Goal: Information Seeking & Learning: Learn about a topic

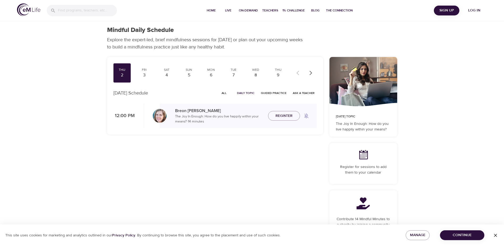
click at [477, 13] on span "Log in" at bounding box center [474, 10] width 21 height 7
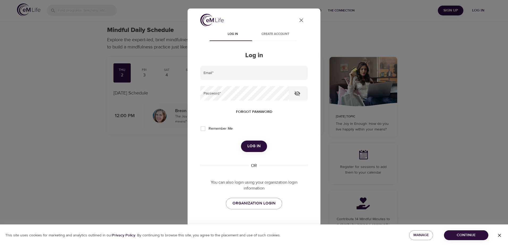
type input "[EMAIL_ADDRESS][DOMAIN_NAME]"
click at [254, 148] on span "Log in" at bounding box center [254, 146] width 13 height 7
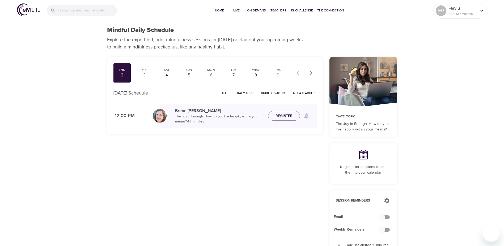
checkbox input "true"
drag, startPoint x: 227, startPoint y: 95, endPoint x: 231, endPoint y: 92, distance: 4.4
click at [227, 95] on span "All" at bounding box center [224, 92] width 13 height 5
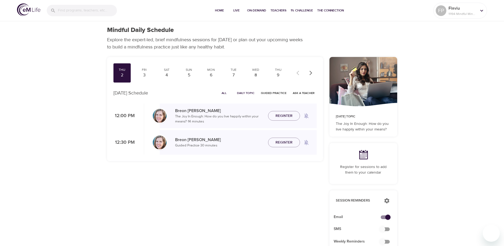
click at [225, 93] on span "All" at bounding box center [224, 92] width 13 height 5
click at [243, 94] on span "Daily Topic" at bounding box center [246, 92] width 18 height 5
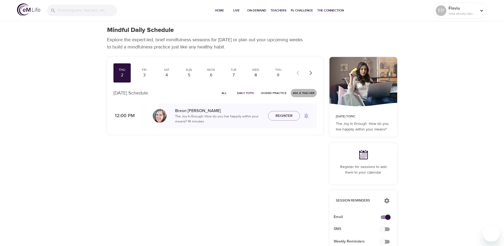
click at [297, 92] on span "Ask a Teacher" at bounding box center [304, 92] width 22 height 5
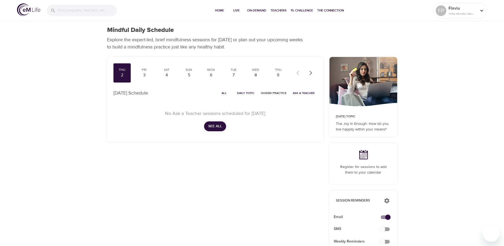
click at [227, 93] on span "All" at bounding box center [224, 92] width 13 height 5
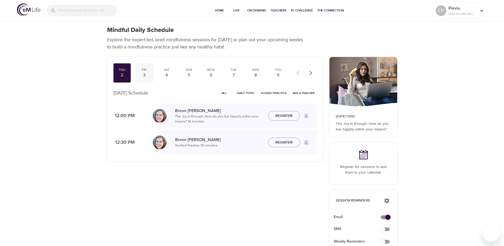
click at [149, 74] on div "3" at bounding box center [144, 75] width 13 height 6
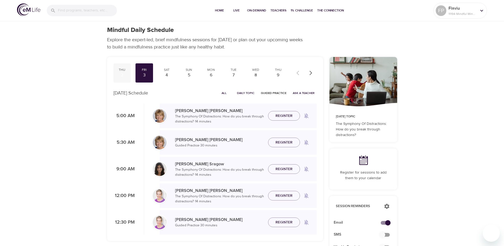
click at [124, 74] on div "2" at bounding box center [122, 75] width 13 height 6
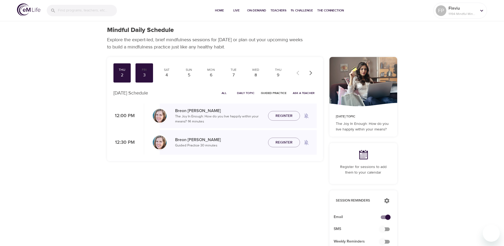
scroll to position [13, 0]
